Goal: Transaction & Acquisition: Obtain resource

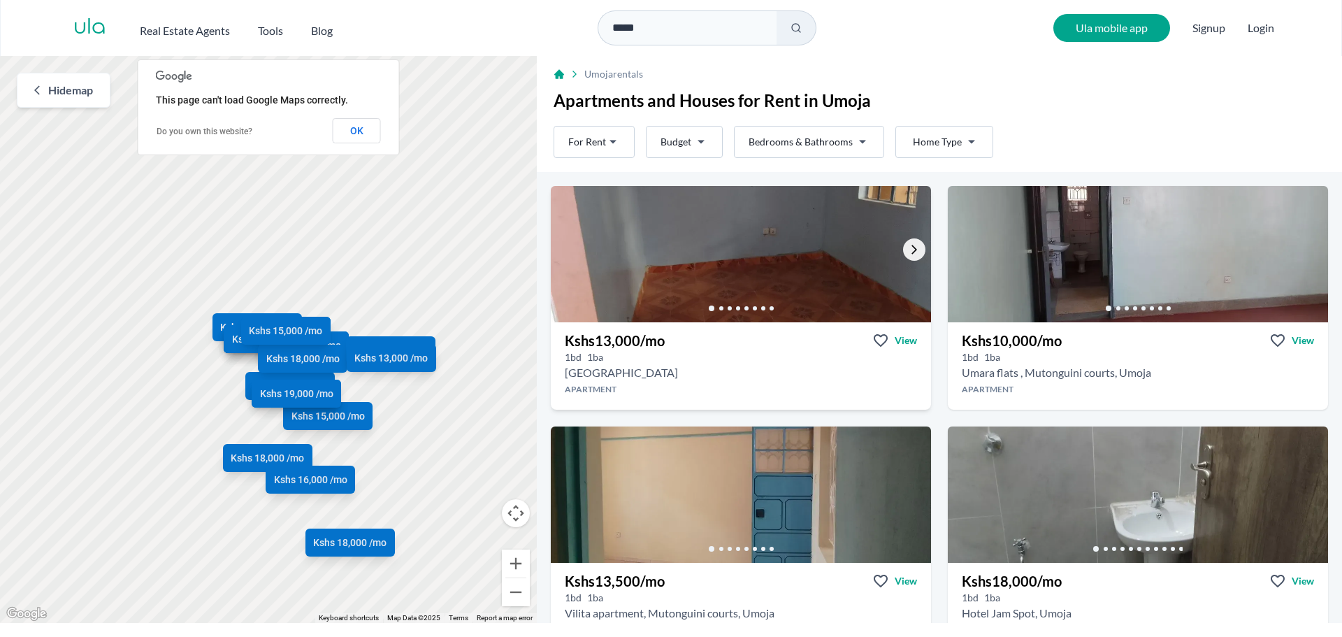
click at [911, 251] on icon "Go to the next property image" at bounding box center [914, 249] width 6 height 9
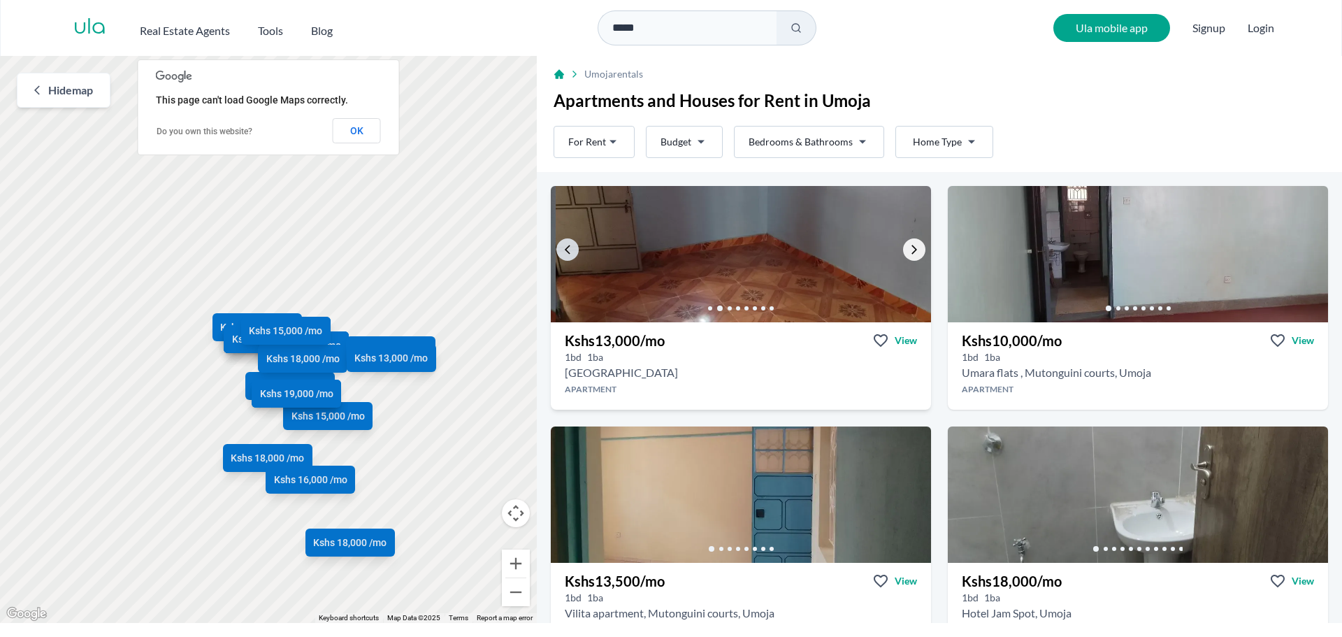
click at [911, 251] on icon "Go to the next property image" at bounding box center [914, 249] width 6 height 9
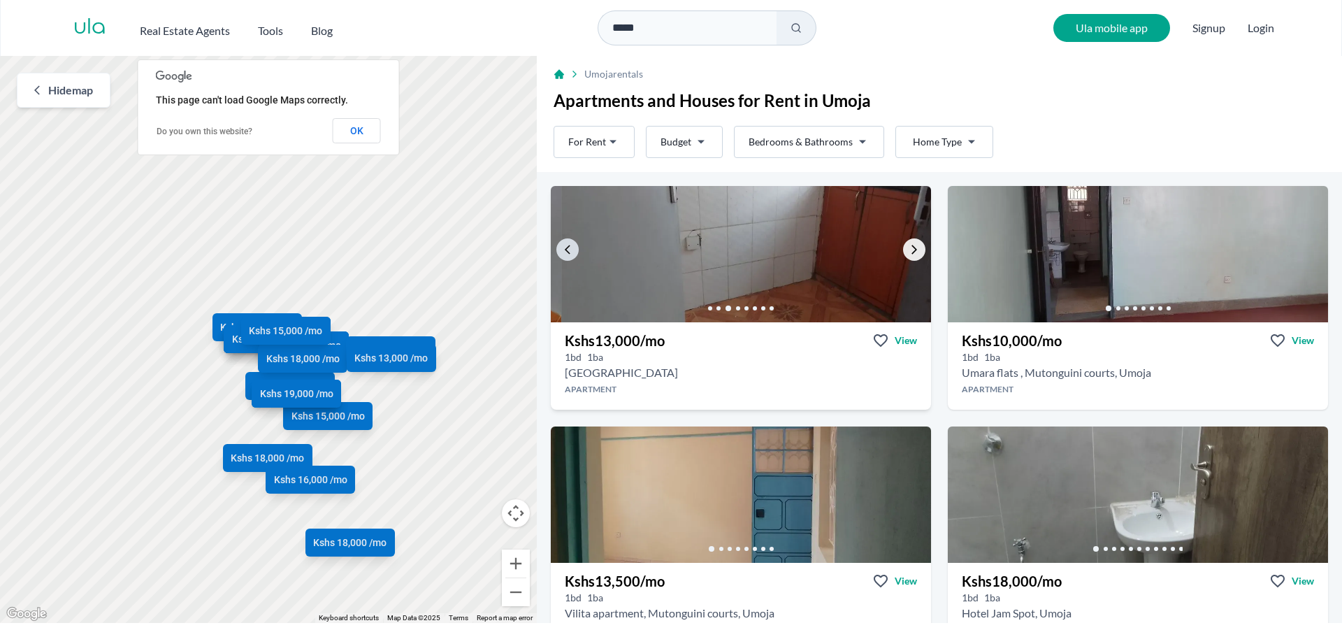
click at [911, 251] on icon "Go to the next property image" at bounding box center [914, 249] width 6 height 9
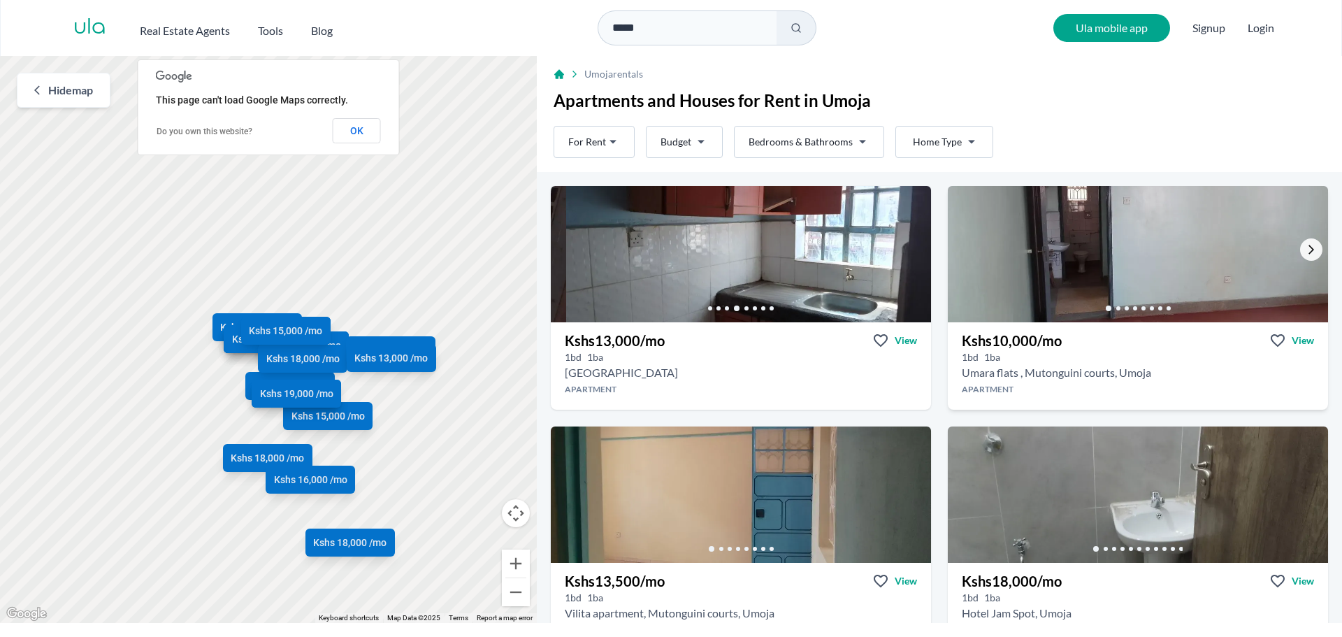
click at [1300, 243] on link "Go to the next property image" at bounding box center [1311, 249] width 22 height 22
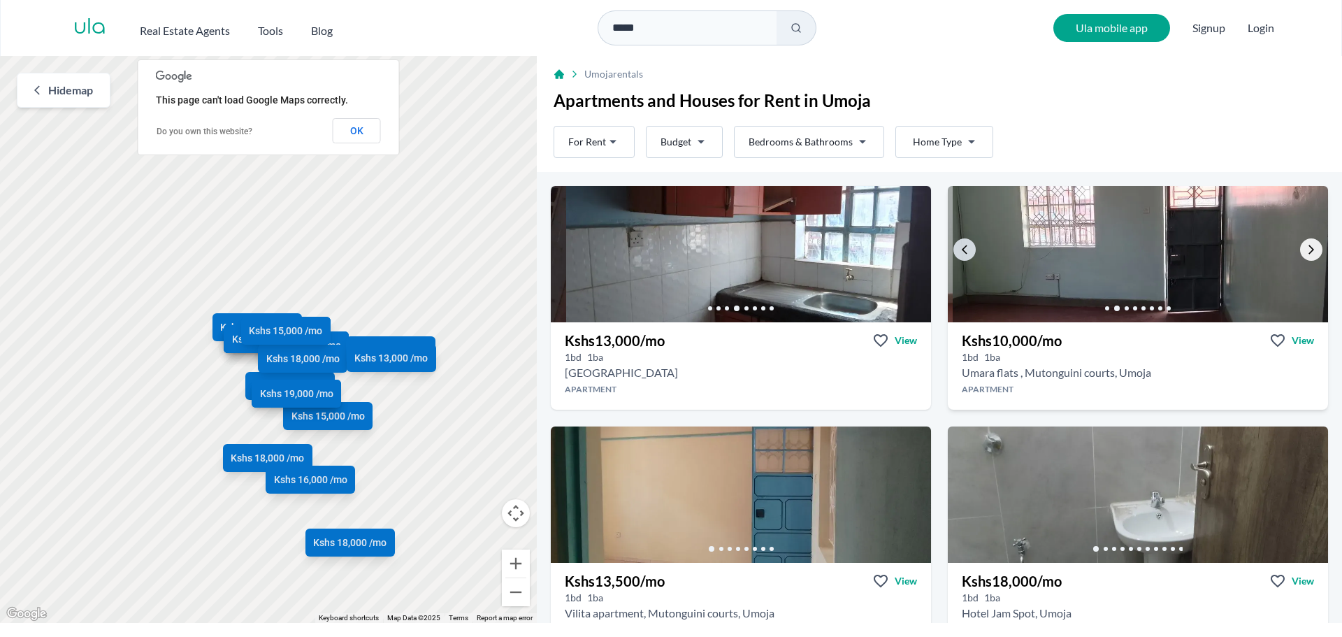
click at [1306, 245] on icon "Go to the next property image" at bounding box center [1311, 249] width 11 height 11
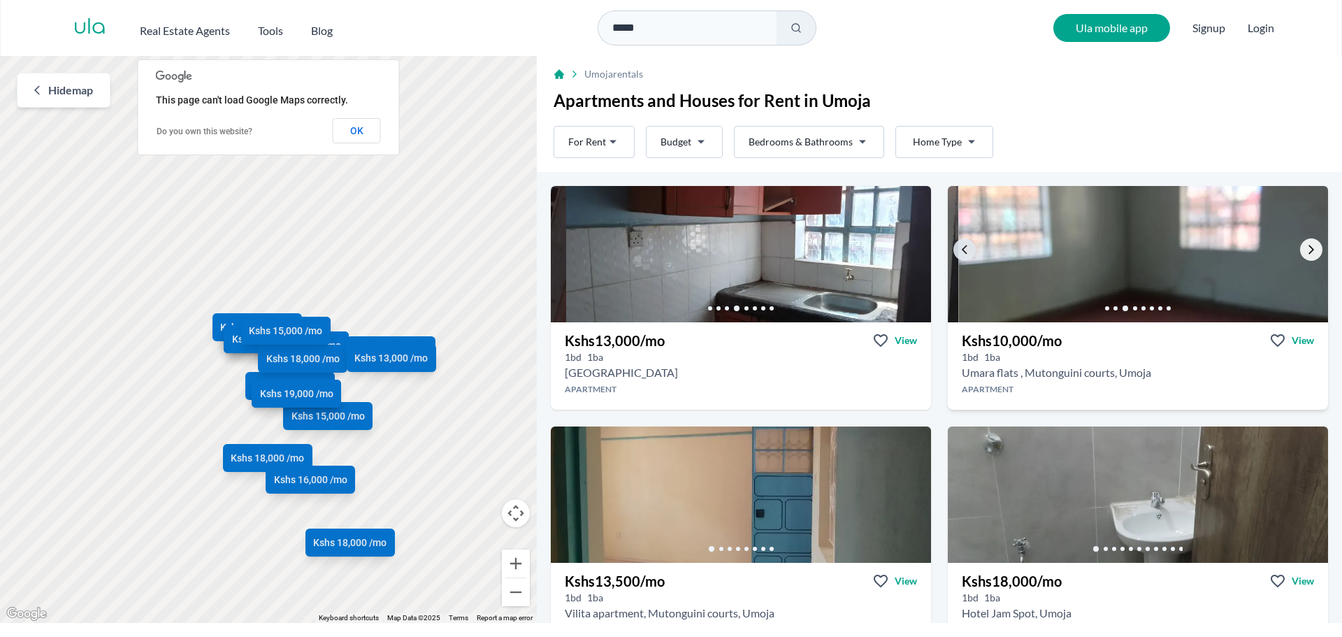
click at [1306, 245] on icon "Go to the next property image" at bounding box center [1311, 249] width 11 height 11
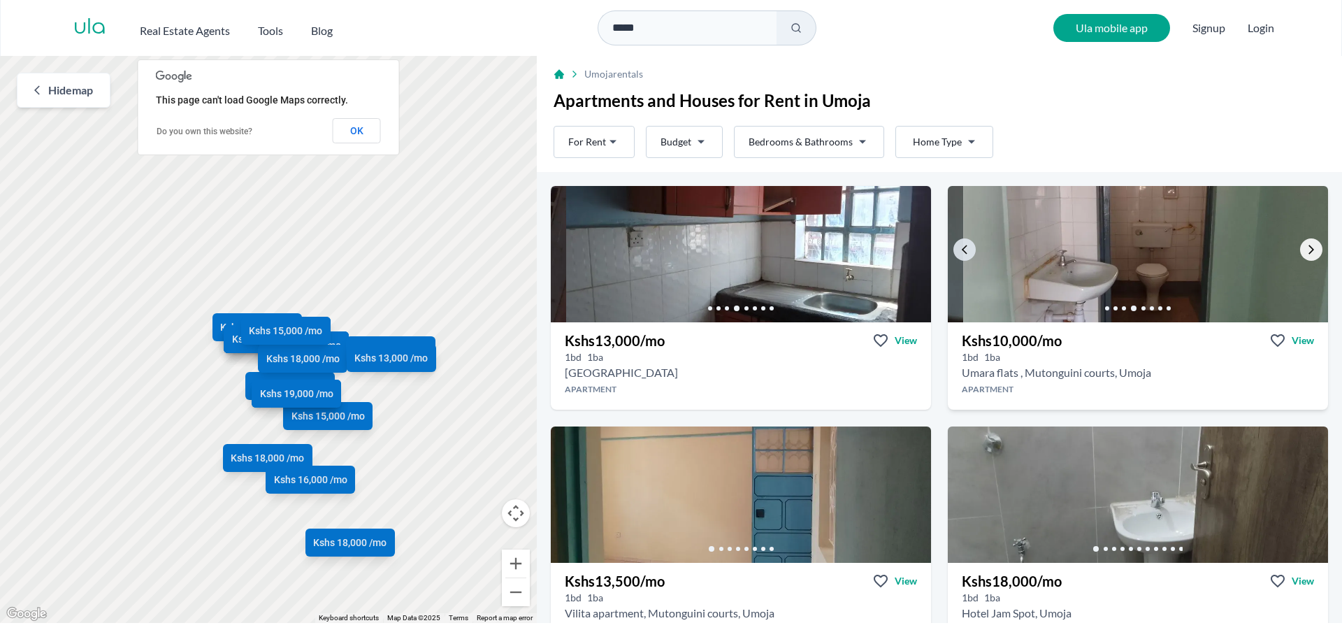
click at [1306, 245] on icon "Go to the next property image" at bounding box center [1311, 249] width 11 height 11
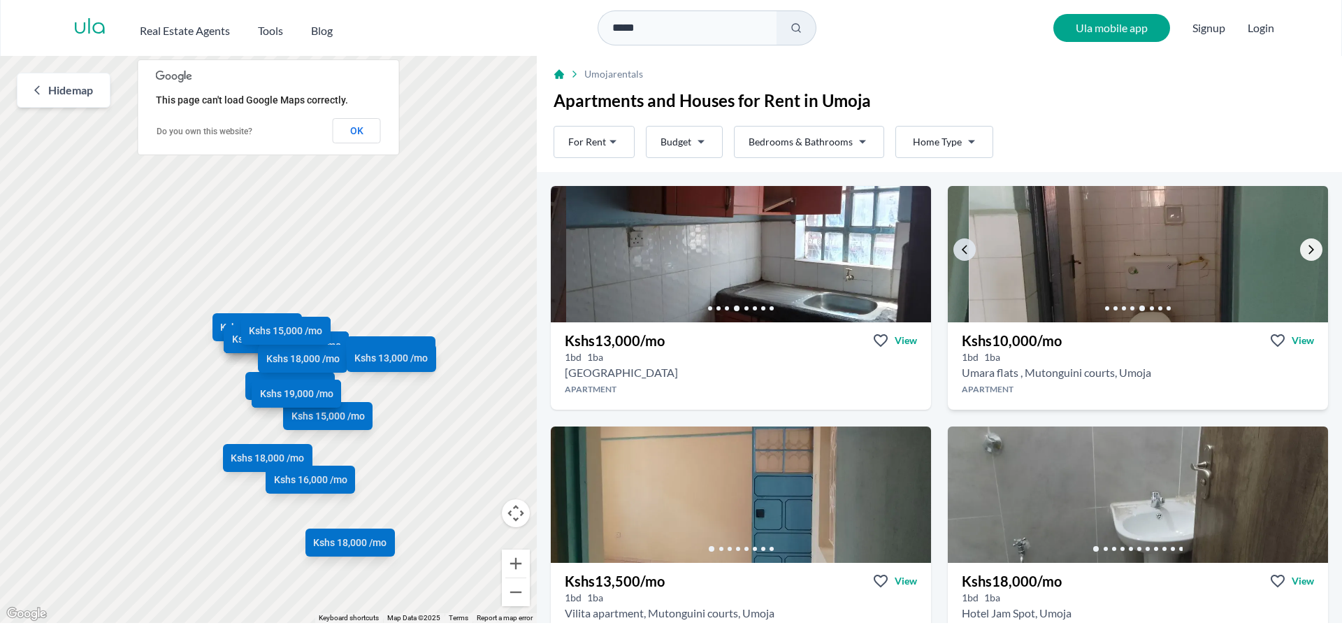
click at [1306, 245] on icon "Go to the next property image" at bounding box center [1311, 249] width 11 height 11
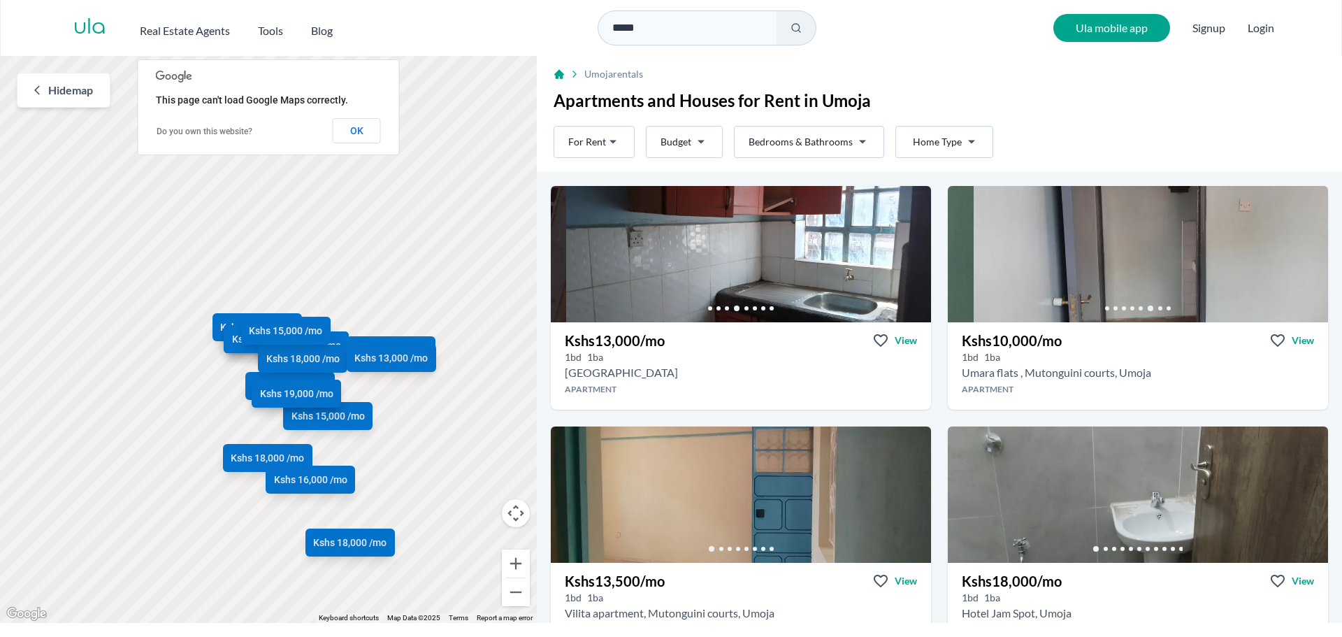
click at [624, 140] on html "Are you a real estate agent? Reach more buyers and renters. Sign up Ula Homes A…" at bounding box center [671, 311] width 1342 height 623
click at [719, 141] on html "Are you a real estate agent? Reach more buyers and renters. Sign up Ula Homes A…" at bounding box center [671, 311] width 1342 height 623
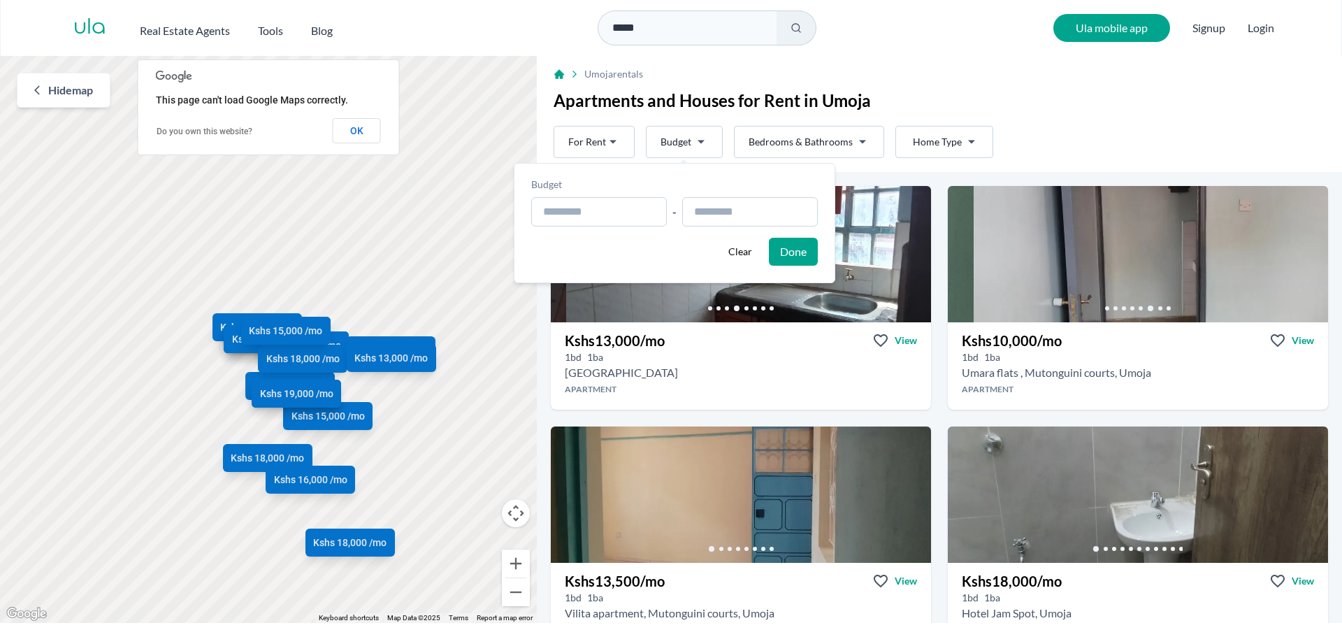
click at [841, 143] on html "Are you a real estate agent? Reach more buyers and renters. Sign up Ula Homes A…" at bounding box center [671, 311] width 1342 height 623
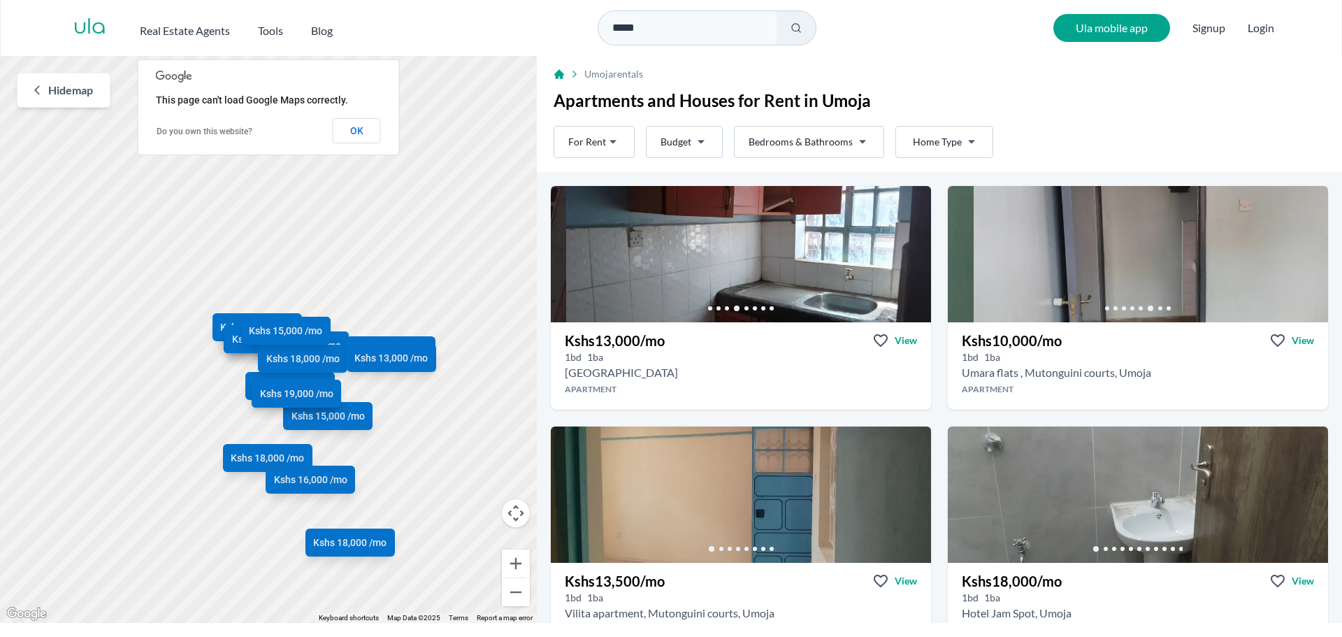
click at [858, 142] on html "Are you a real estate agent? Reach more buyers and renters. Sign up Ula Homes A…" at bounding box center [671, 311] width 1342 height 623
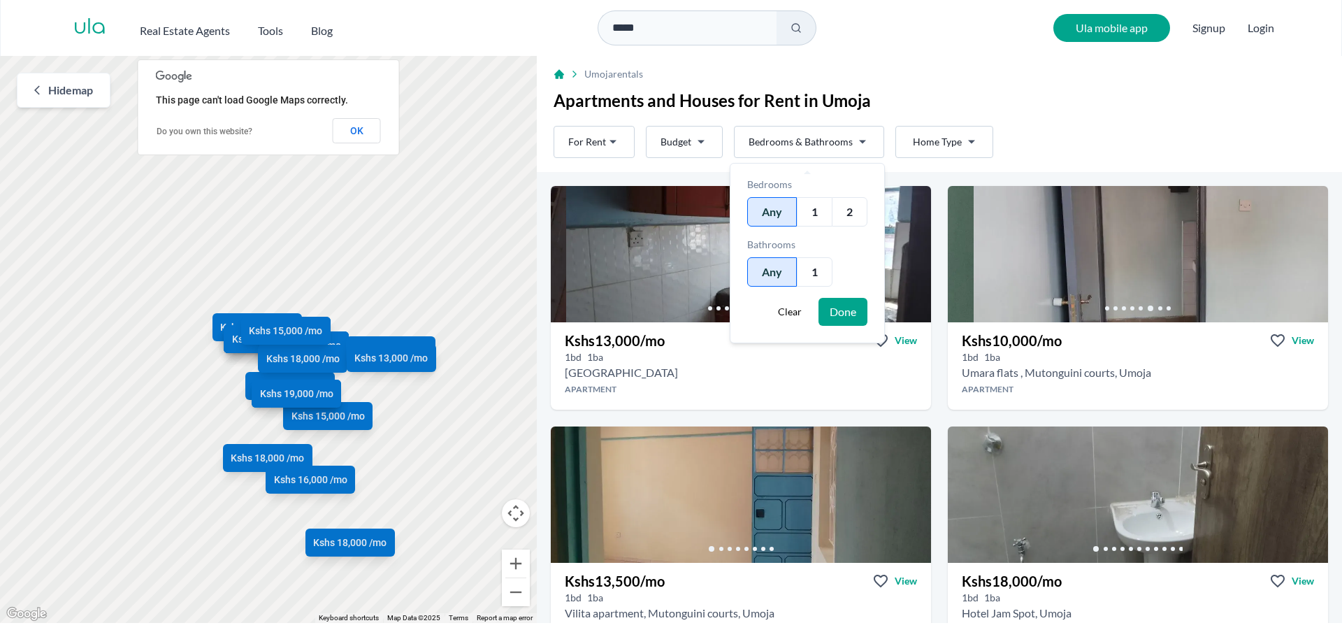
click at [812, 273] on div "1" at bounding box center [815, 271] width 36 height 29
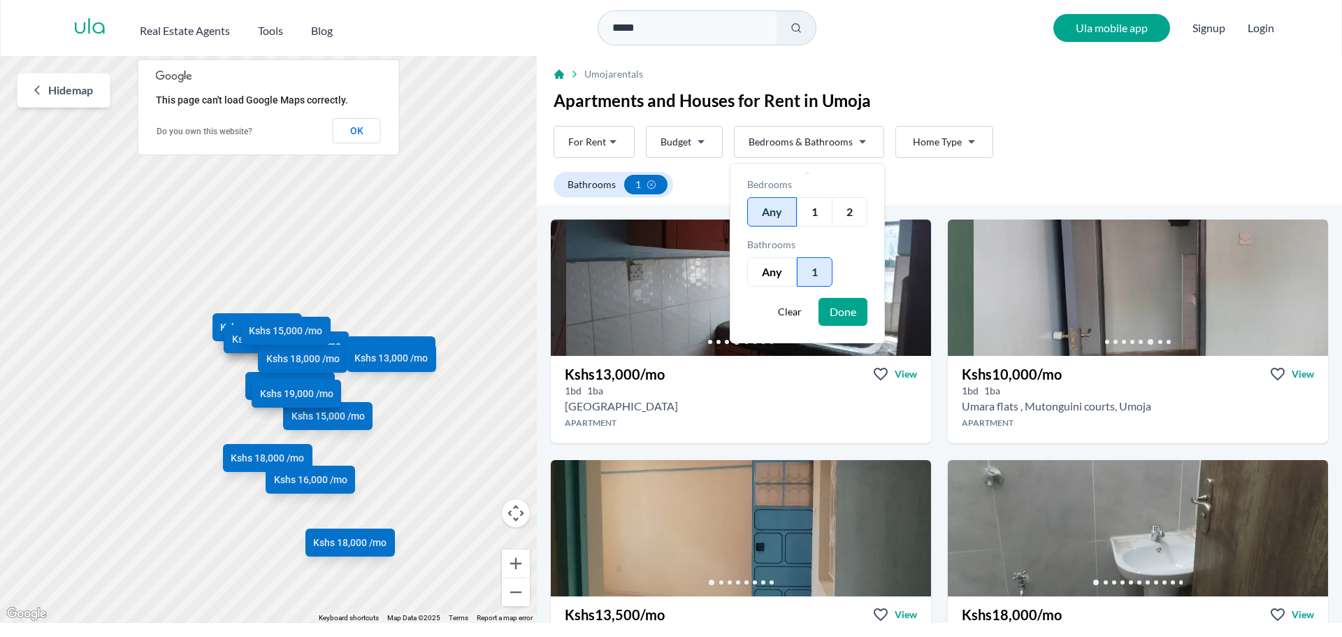
click at [812, 273] on div "1" at bounding box center [815, 271] width 36 height 29
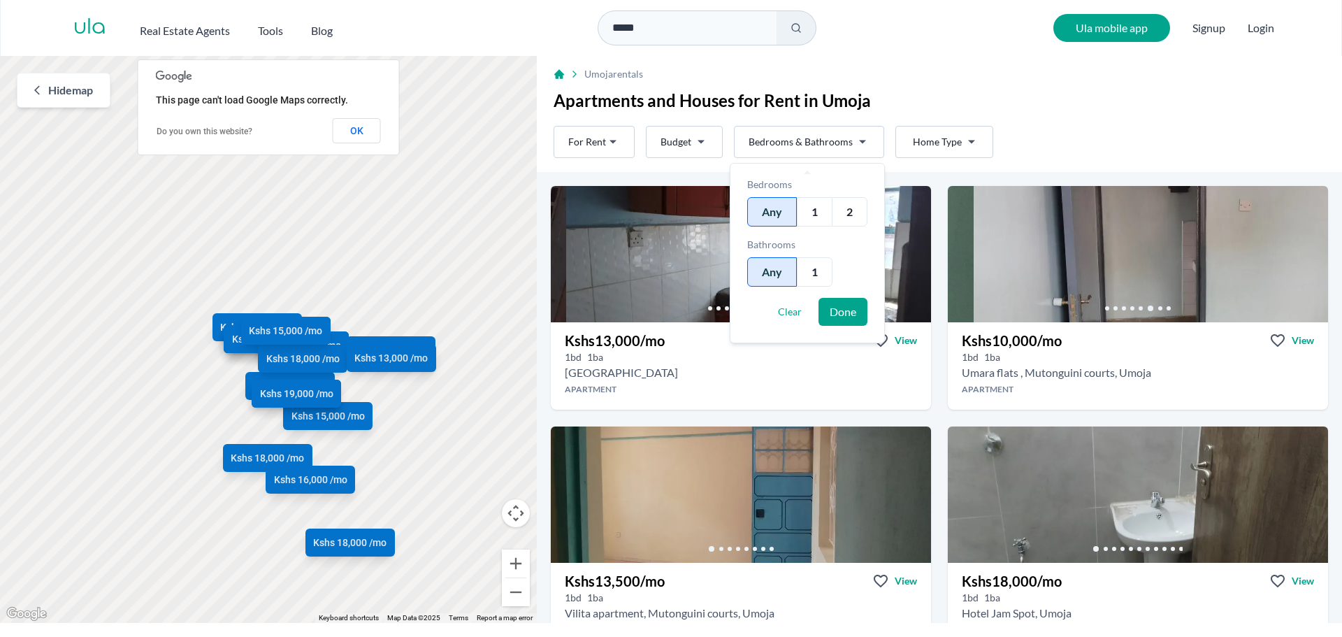
click at [782, 317] on span "Clear" at bounding box center [790, 312] width 24 height 14
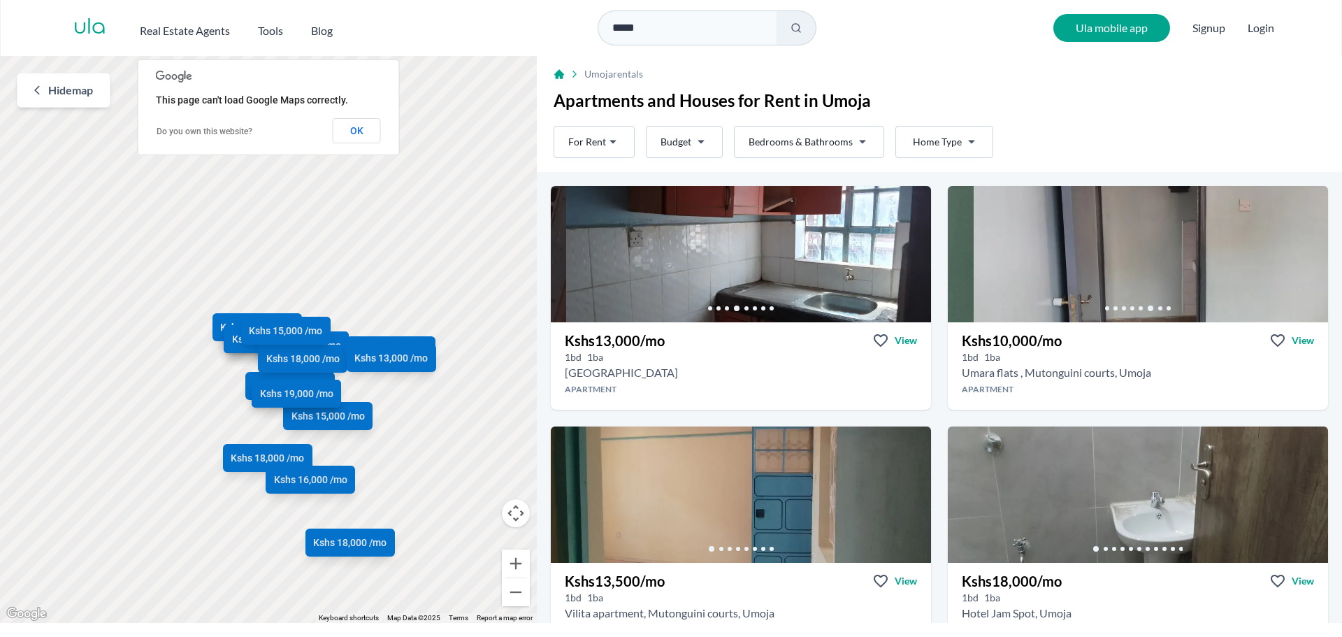
click at [924, 147] on html "Are you a real estate agent? Reach more buyers and renters. Sign up Ula Homes A…" at bounding box center [671, 311] width 1342 height 623
click at [1017, 339] on h3 "Kshs 10,000 /mo" at bounding box center [1012, 341] width 100 height 20
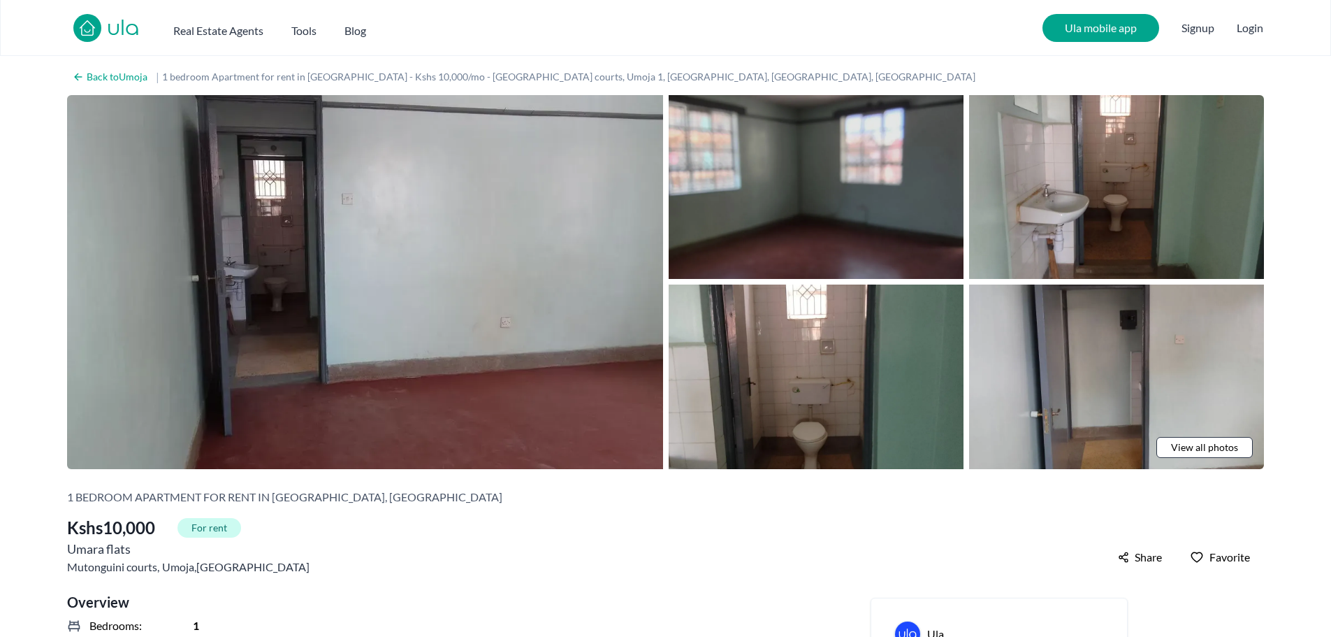
click at [767, 203] on img at bounding box center [816, 187] width 295 height 184
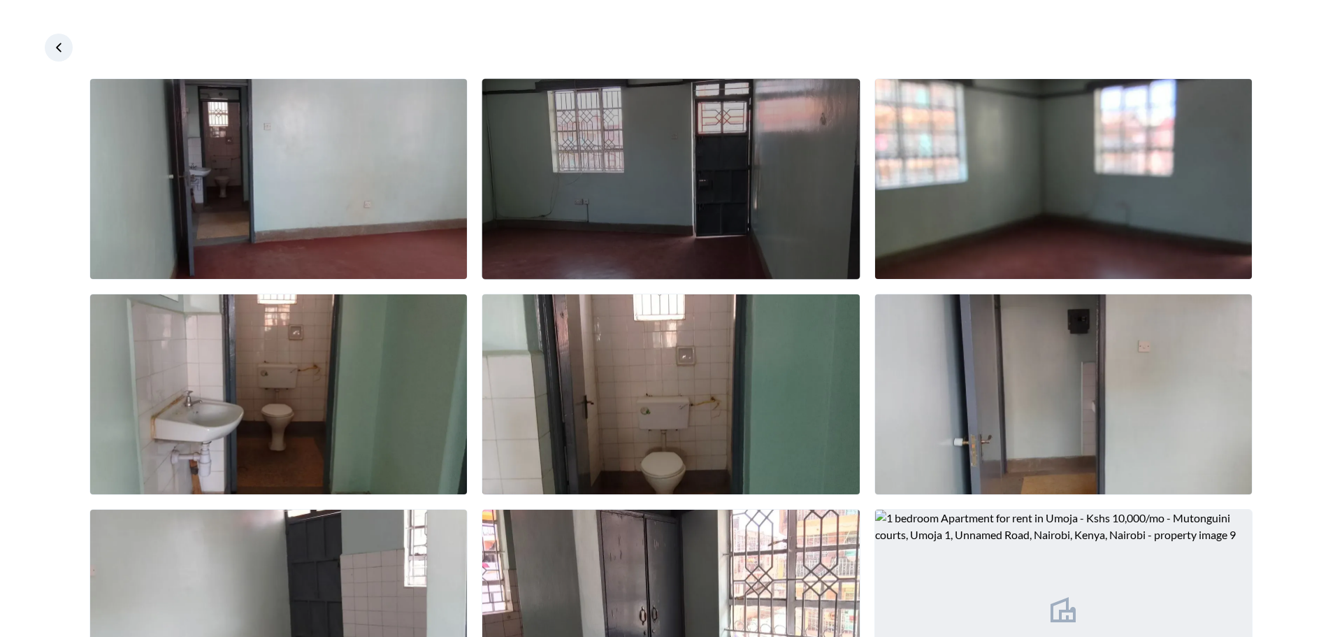
click at [717, 156] on img at bounding box center [670, 179] width 377 height 200
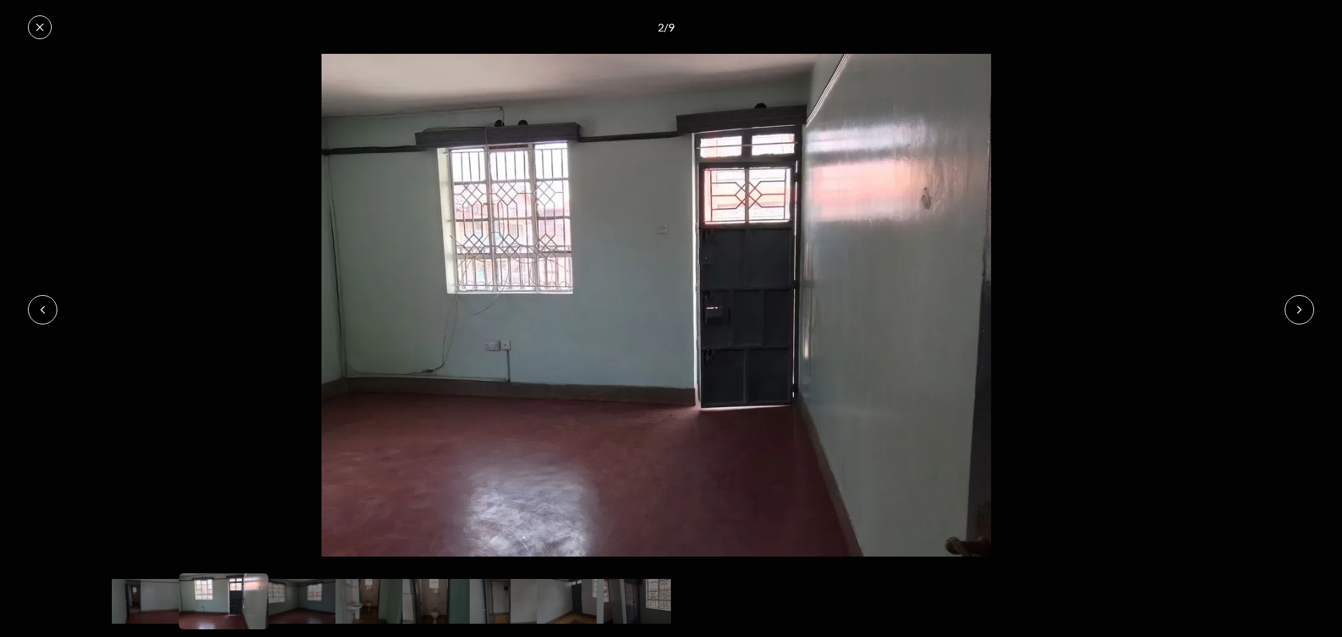
click at [1301, 312] on icon at bounding box center [1299, 309] width 11 height 11
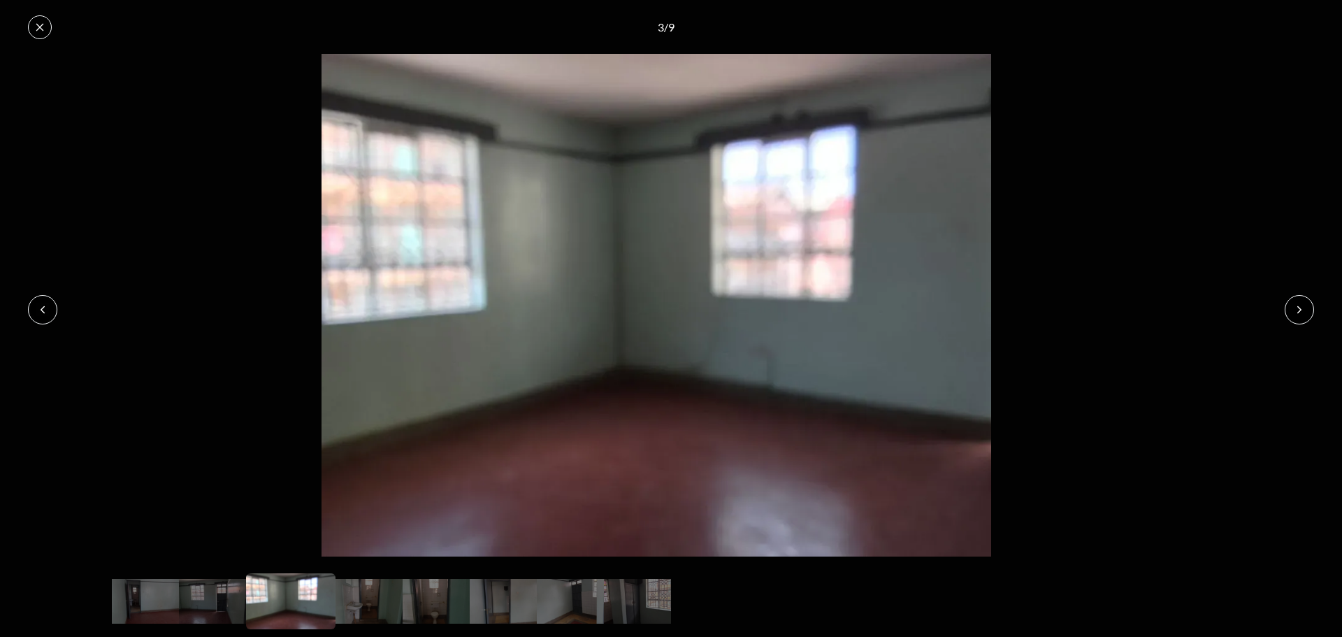
click at [1301, 312] on icon at bounding box center [1299, 309] width 11 height 11
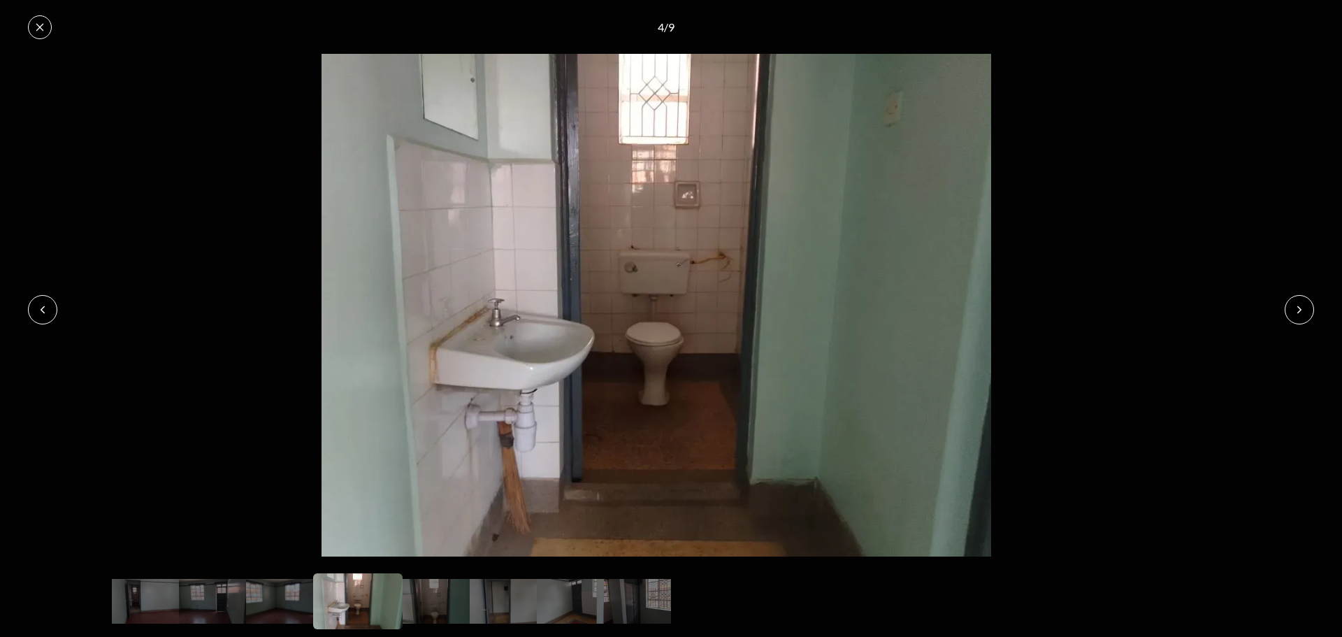
click at [1301, 312] on icon at bounding box center [1299, 309] width 11 height 11
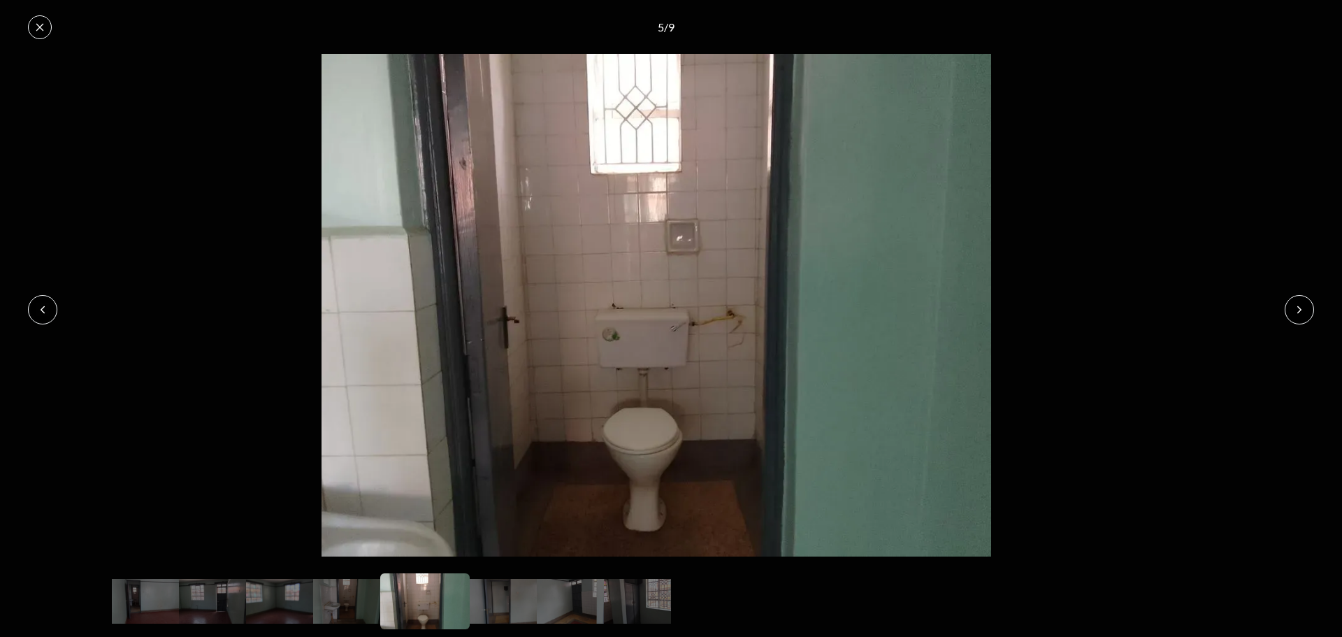
click at [1301, 312] on icon at bounding box center [1299, 309] width 11 height 11
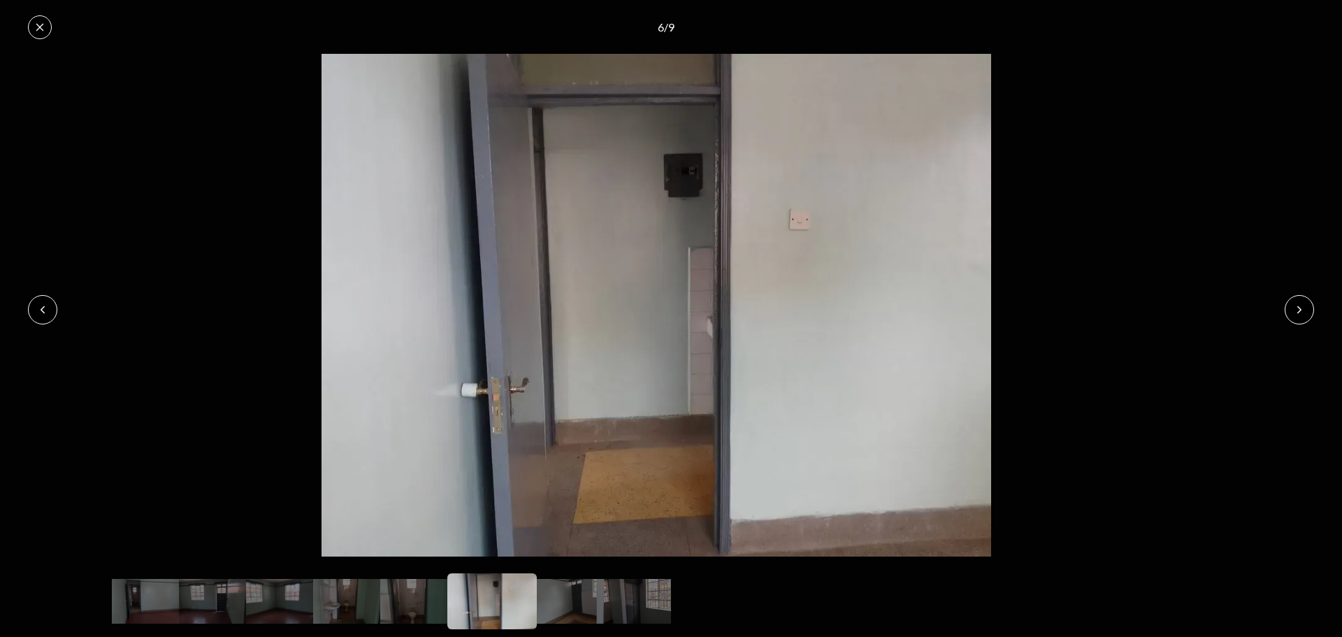
click at [1301, 312] on icon at bounding box center [1299, 309] width 11 height 11
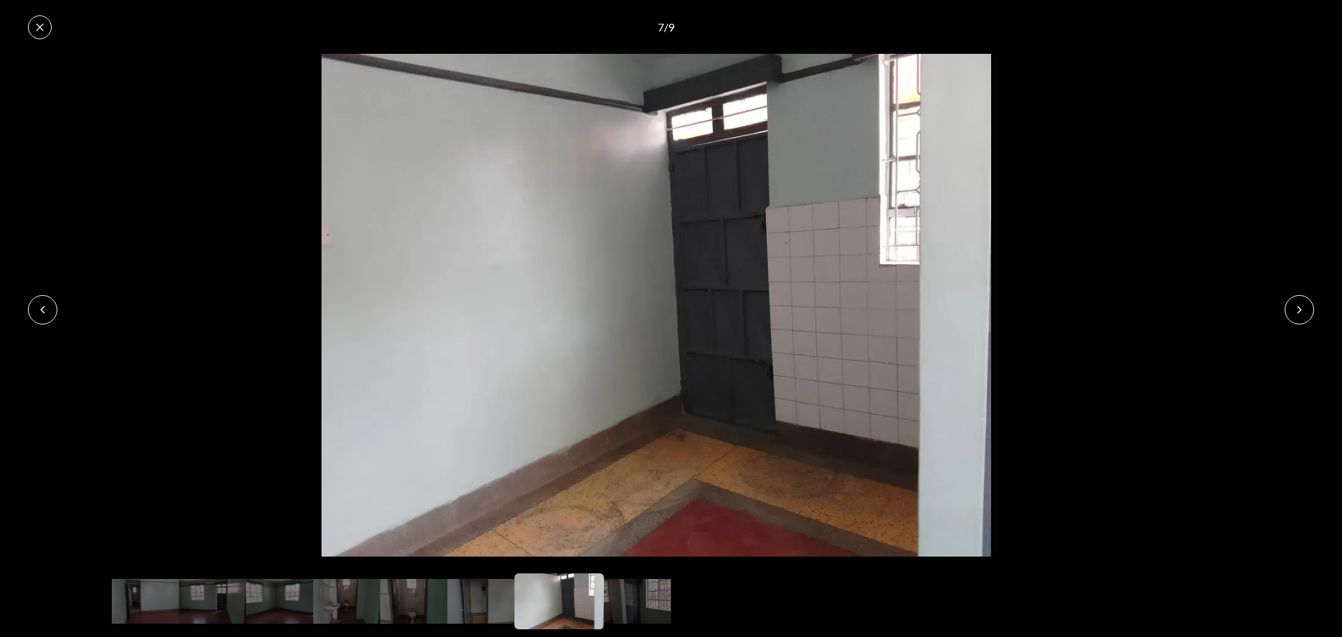
click at [1301, 312] on icon at bounding box center [1299, 309] width 11 height 11
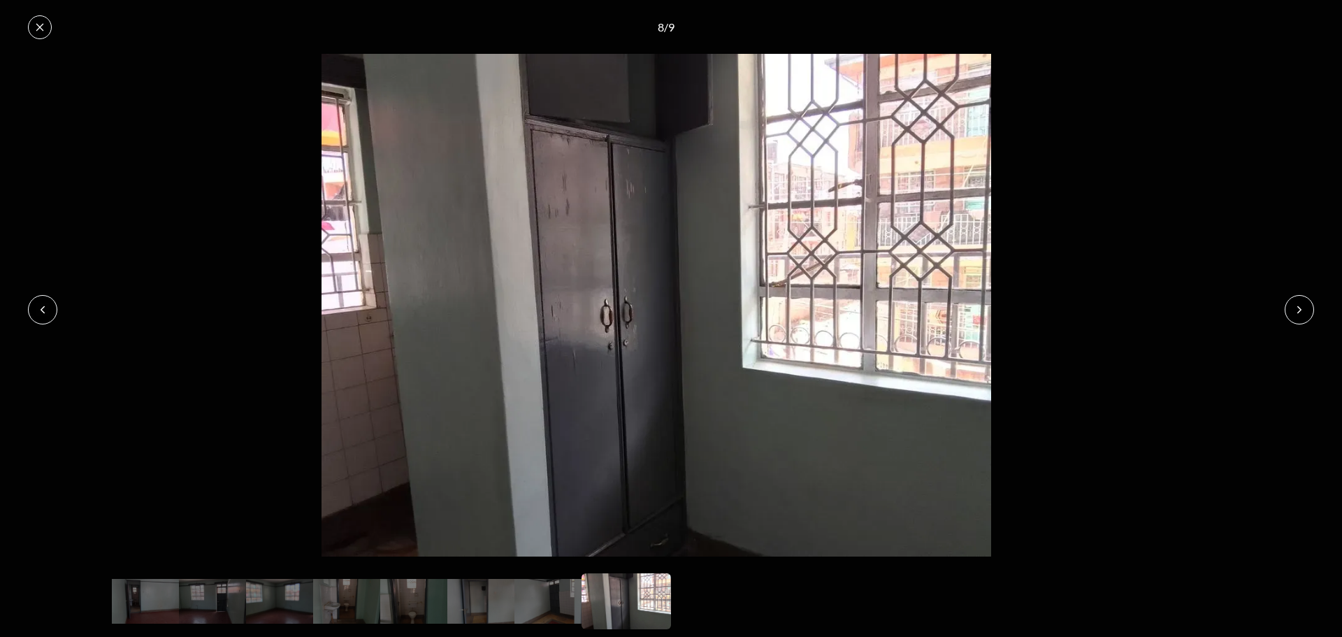
click at [1301, 312] on icon at bounding box center [1299, 309] width 11 height 11
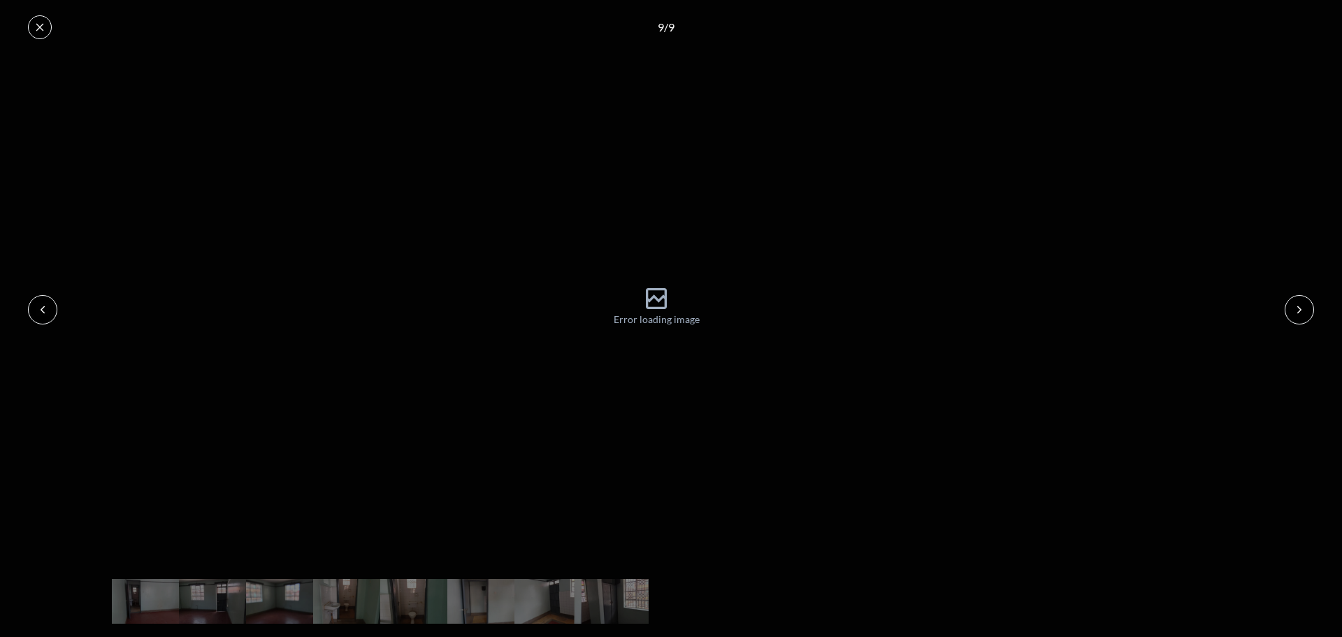
click at [1301, 312] on icon at bounding box center [1299, 309] width 11 height 11
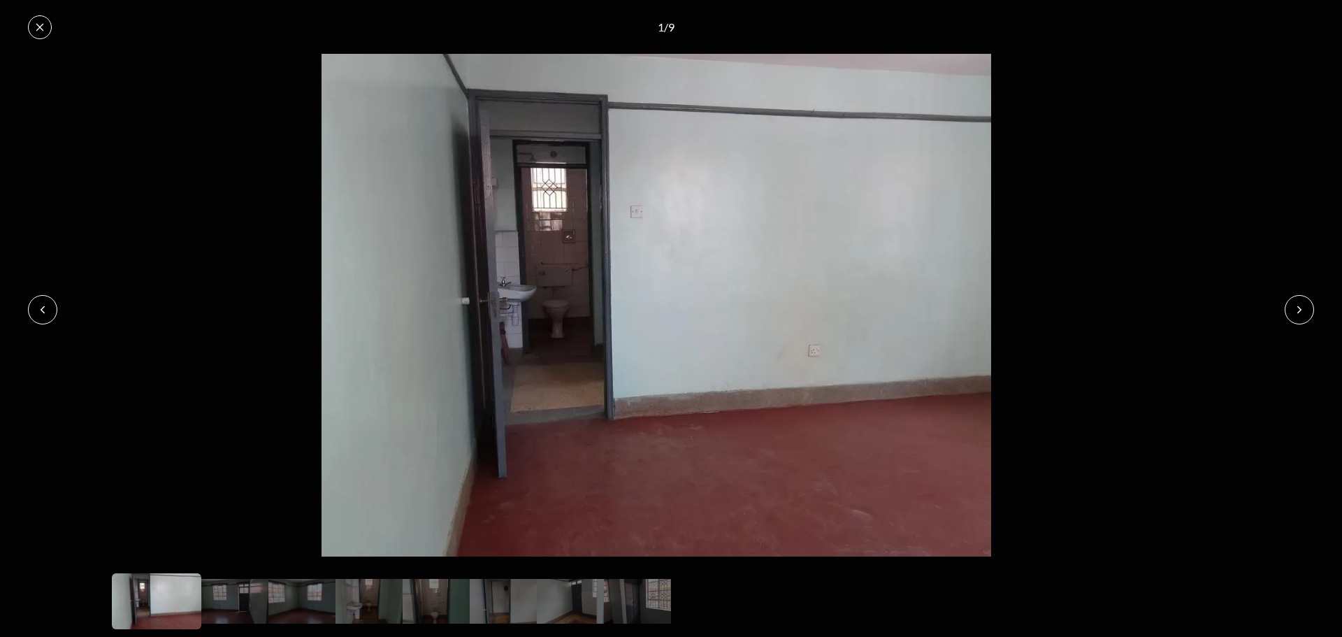
click at [36, 27] on button at bounding box center [40, 27] width 24 height 24
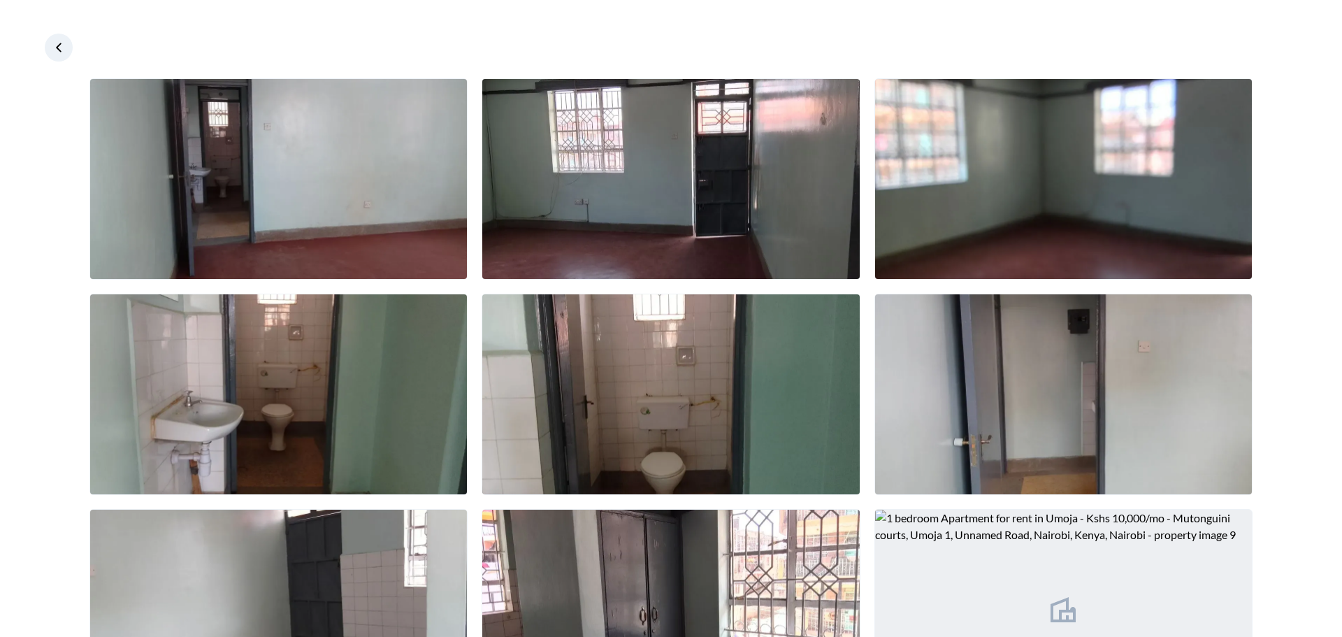
click at [63, 50] on icon at bounding box center [59, 48] width 14 height 14
